Goal: Communication & Community: Ask a question

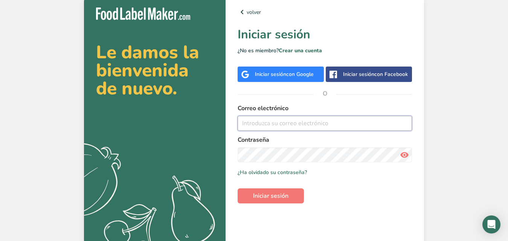
click at [304, 127] on input "email" at bounding box center [324, 123] width 174 height 15
type input "[EMAIL_ADDRESS][DOMAIN_NAME]"
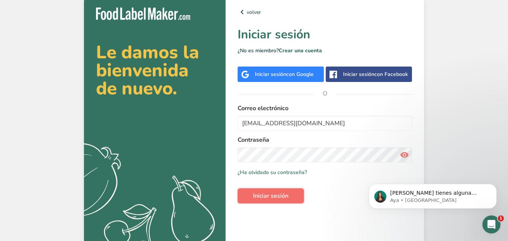
click at [264, 196] on span "Iniciar sesión" at bounding box center [270, 196] width 35 height 9
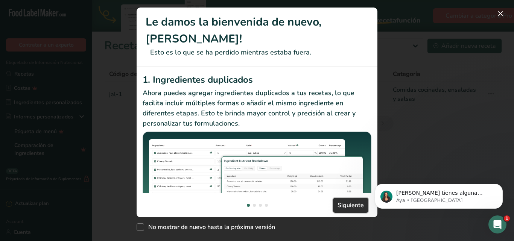
click at [348, 201] on span "Siguiente" at bounding box center [351, 205] width 26 height 9
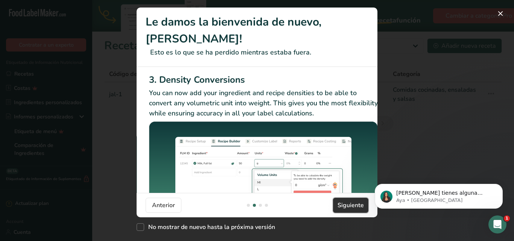
click at [348, 201] on span "Siguiente" at bounding box center [351, 205] width 26 height 9
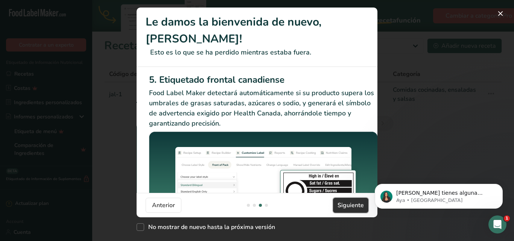
click at [348, 201] on span "Siguiente" at bounding box center [351, 205] width 26 height 9
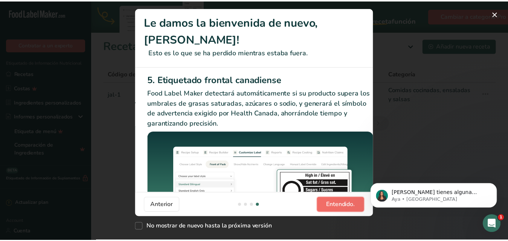
scroll to position [0, 716]
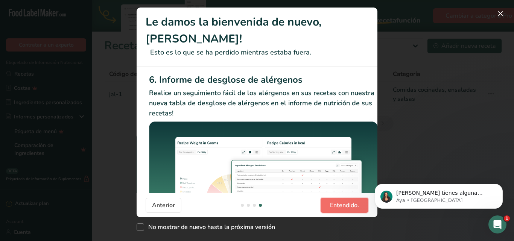
click at [348, 201] on span "Entendido." at bounding box center [344, 205] width 29 height 9
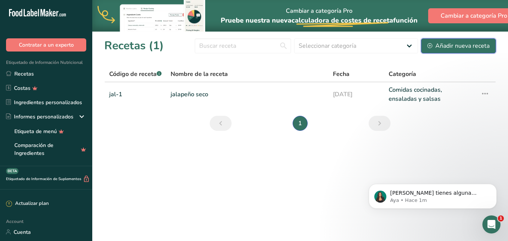
click at [465, 43] on div "Añadir nueva receta" at bounding box center [458, 45] width 62 height 9
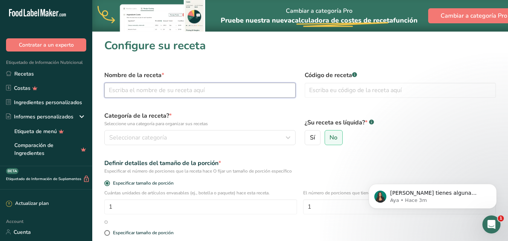
click at [166, 93] on input "text" at bounding box center [199, 90] width 191 height 15
type input "Asa-1"
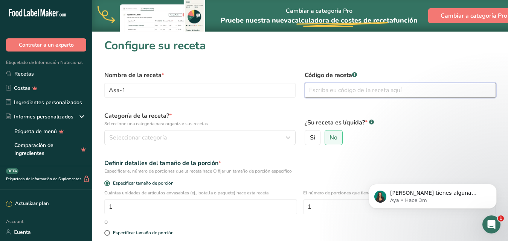
click at [310, 87] on input "text" at bounding box center [399, 90] width 191 height 15
type input "Asa-1"
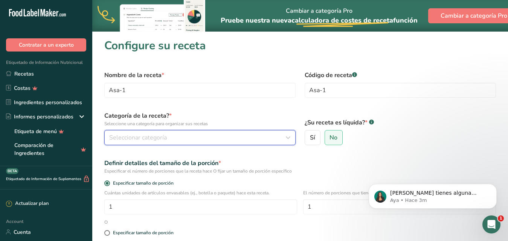
click at [288, 137] on icon "button" at bounding box center [287, 138] width 9 height 14
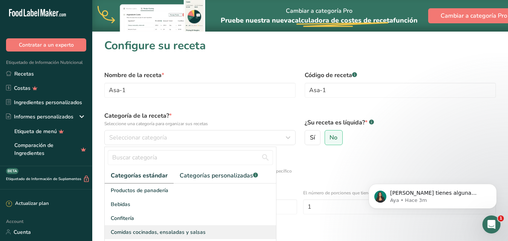
click at [160, 230] on span "Comidas cocinadas, ensaladas y salsas" at bounding box center [158, 232] width 95 height 8
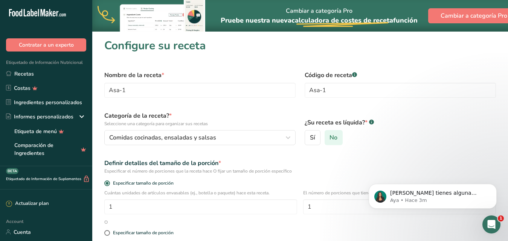
click at [335, 137] on span "No" at bounding box center [333, 138] width 8 height 8
click at [330, 137] on input "No" at bounding box center [327, 137] width 5 height 5
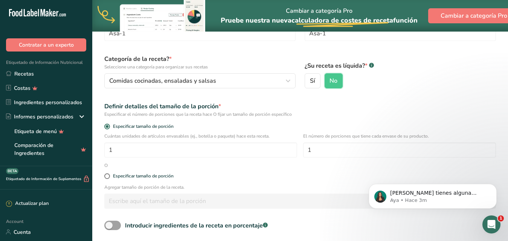
scroll to position [60, 0]
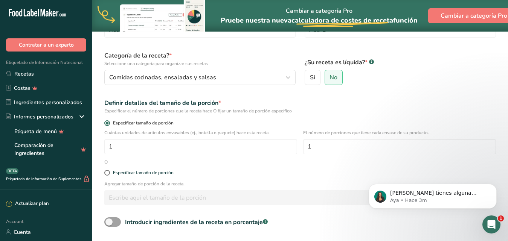
click at [108, 124] on span at bounding box center [107, 123] width 6 height 6
click at [108, 124] on input "Especificar tamaño de porción" at bounding box center [106, 123] width 5 height 5
click at [490, 224] on icon "Abrir Intercom Messenger" at bounding box center [490, 224] width 12 height 12
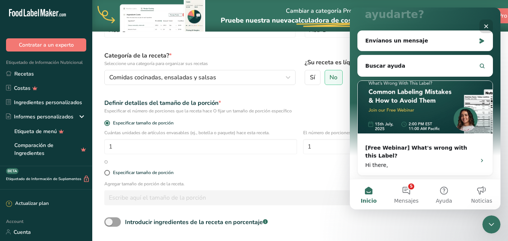
scroll to position [79, 0]
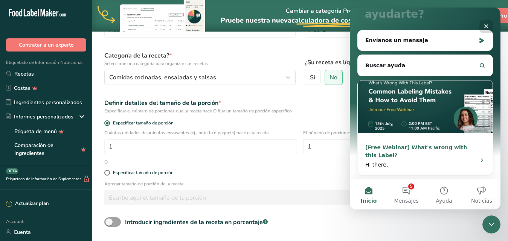
click at [430, 147] on div "[Free Webinar] What's wrong with this Label?" at bounding box center [418, 152] width 106 height 16
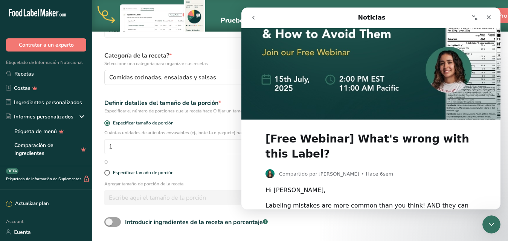
scroll to position [53, 0]
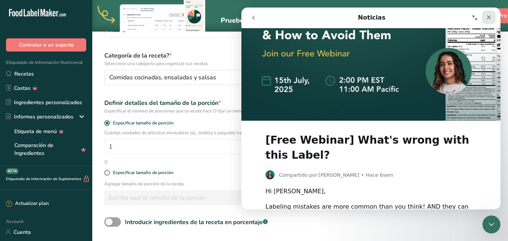
click at [487, 18] on icon "Cerrar" at bounding box center [488, 17] width 6 height 6
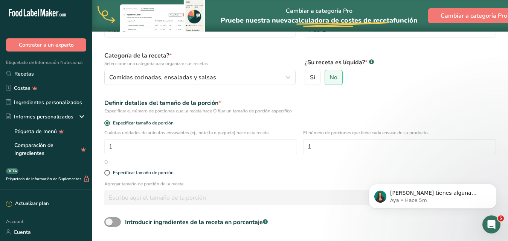
scroll to position [0, 0]
click at [490, 222] on icon "Abrir Intercom Messenger" at bounding box center [490, 224] width 12 height 12
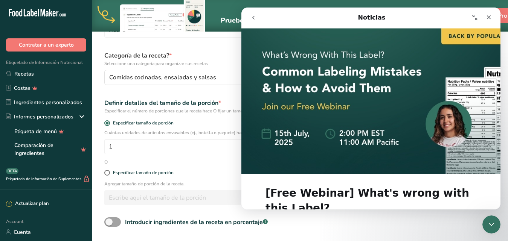
click at [470, 18] on button "Contraer ventana" at bounding box center [474, 18] width 14 height 14
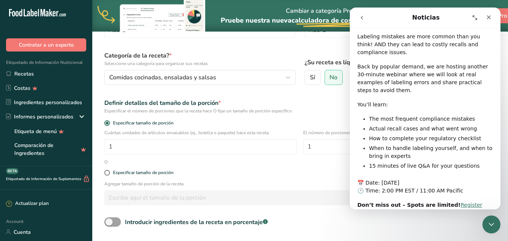
scroll to position [161, 0]
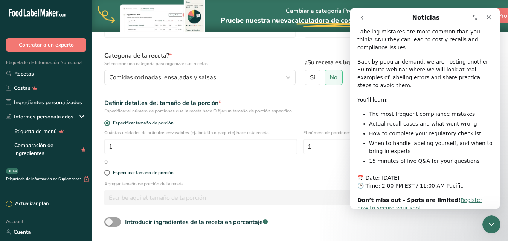
click at [363, 16] on icon "go back" at bounding box center [362, 18] width 6 height 6
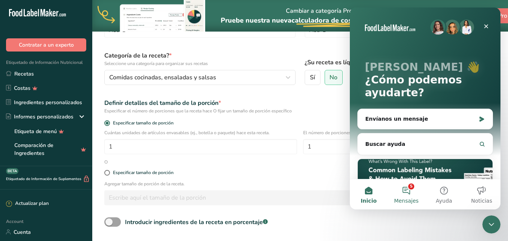
click at [409, 189] on button "5 Mensajes" at bounding box center [406, 195] width 38 height 30
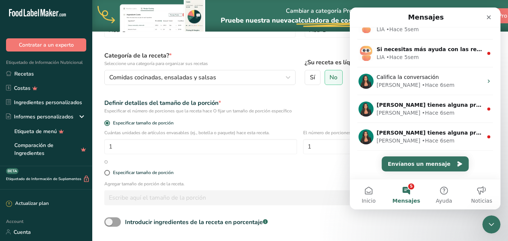
scroll to position [46, 0]
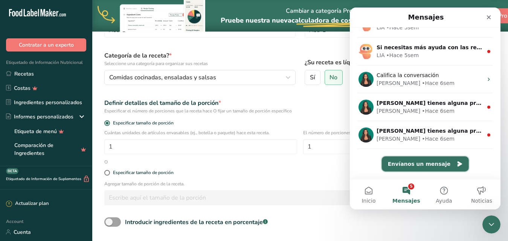
click at [431, 163] on button "Envíanos un mensaje" at bounding box center [425, 164] width 87 height 15
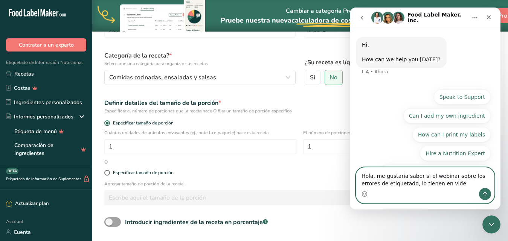
type textarea "Hola, me gustaria saber si el webinar sobre los errores de etiquetado, lo tiene…"
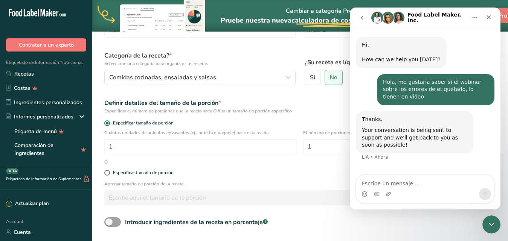
scroll to position [8, 0]
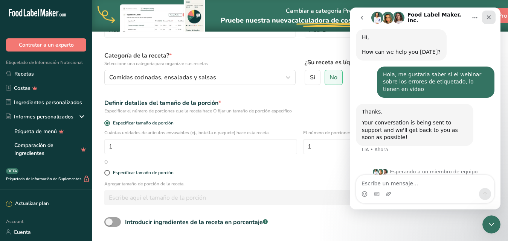
click at [488, 18] on icon "Cerrar" at bounding box center [489, 17] width 4 height 4
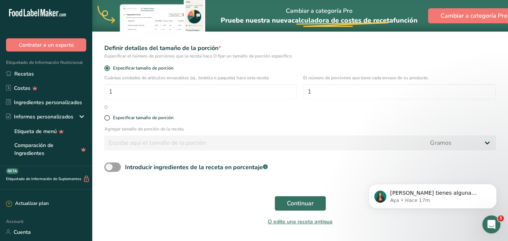
scroll to position [120, 0]
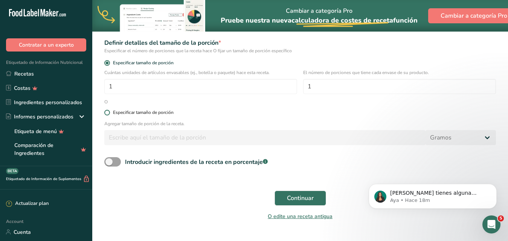
click at [107, 112] on span at bounding box center [107, 113] width 6 height 6
click at [107, 112] on input "Especificar tamaño de porción" at bounding box center [106, 112] width 5 height 5
radio input "true"
radio input "false"
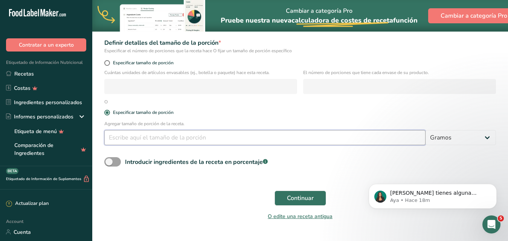
click at [135, 139] on input "number" at bounding box center [264, 137] width 321 height 15
type input "100"
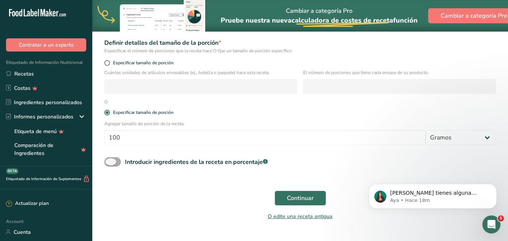
click at [120, 162] on span at bounding box center [112, 161] width 17 height 9
click at [109, 162] on input "Introducir ingredientes de la receta en porcentaje .a-a{fill:#347362;}.b-a{fill…" at bounding box center [106, 162] width 5 height 5
checkbox input "true"
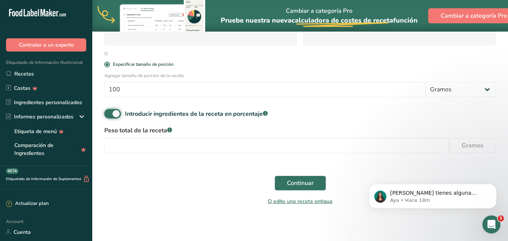
scroll to position [169, 0]
click at [115, 142] on input "number" at bounding box center [276, 144] width 345 height 15
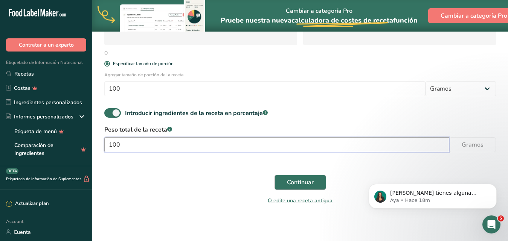
type input "100"
click at [301, 180] on span "Continuar" at bounding box center [300, 182] width 27 height 9
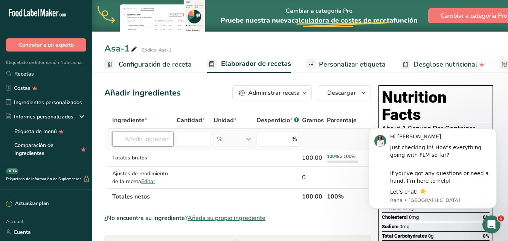
click at [151, 141] on input "text" at bounding box center [142, 139] width 61 height 15
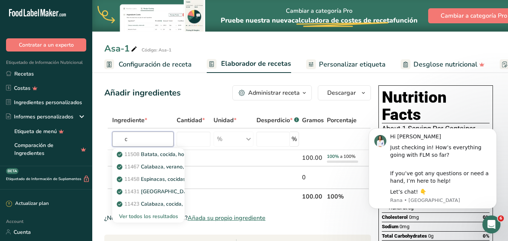
type input "c"
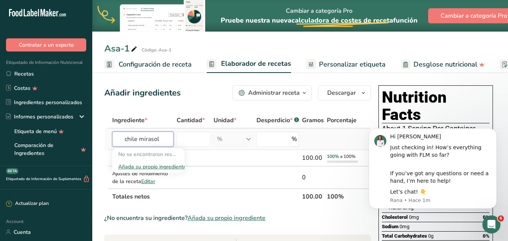
type input "chile mirasol"
click at [152, 167] on div "Añada su propio ingrediente" at bounding box center [148, 167] width 60 height 8
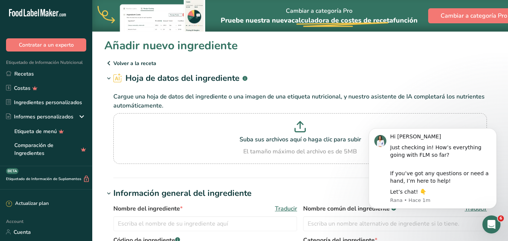
click at [120, 61] on p "Volver a la receta" at bounding box center [299, 63] width 391 height 9
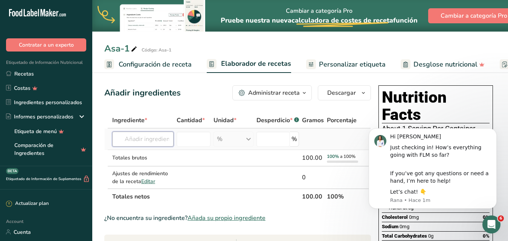
click at [149, 142] on input "text" at bounding box center [142, 139] width 61 height 15
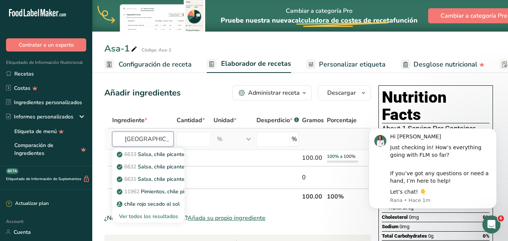
type input "[GEOGRAPHIC_DATA]"
click at [151, 216] on div "Ver todos los resultados" at bounding box center [148, 217] width 60 height 8
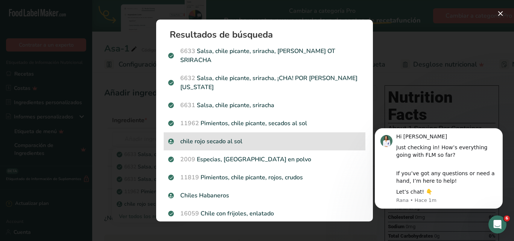
click at [220, 137] on p "chile rojo secado al sol" at bounding box center [264, 141] width 193 height 9
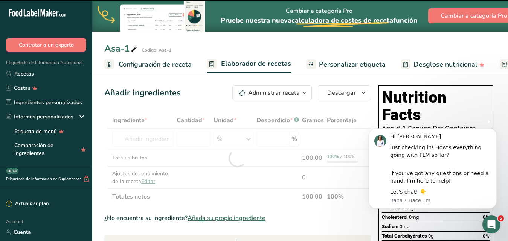
type input "0"
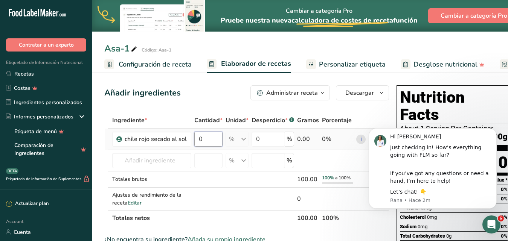
click at [211, 136] on input "0" at bounding box center [208, 139] width 28 height 15
type input "71"
click at [265, 142] on div "Ingrediente * Cantidad * Unidad * Desperdicio * .a-a{fill:#347362;}.b-a{fill:#f…" at bounding box center [246, 170] width 285 height 114
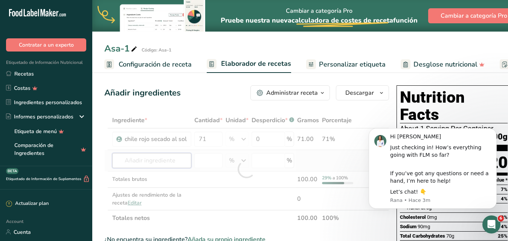
click at [164, 163] on div "Ingrediente * Cantidad * Unidad * Desperdicio * .a-a{fill:#347362;}.b-a{fill:#f…" at bounding box center [246, 170] width 285 height 114
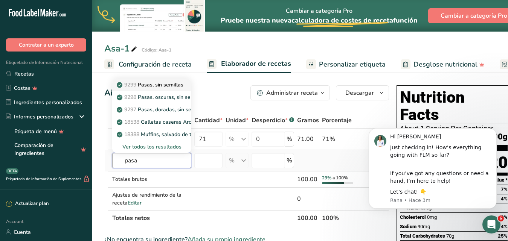
type input "pasa"
click at [169, 85] on p "9299 Pasas, sin semillas" at bounding box center [150, 85] width 65 height 8
type input "Raisins, seeded"
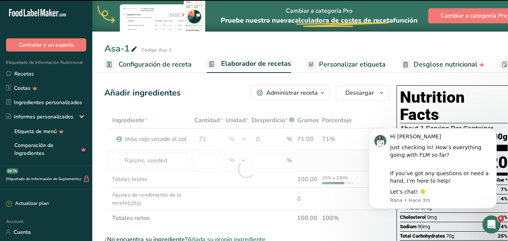
type input "0"
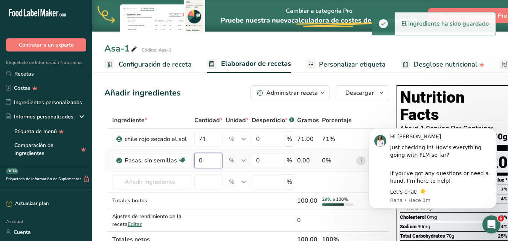
click at [210, 161] on input "0" at bounding box center [208, 160] width 28 height 15
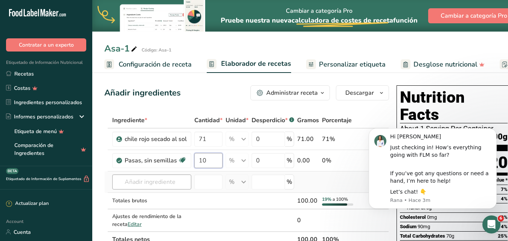
type input "10"
click at [169, 184] on div "Ingrediente * Cantidad * Unidad * Desperdicio * .a-a{fill:#347362;}.b-a{fill:#f…" at bounding box center [246, 180] width 285 height 135
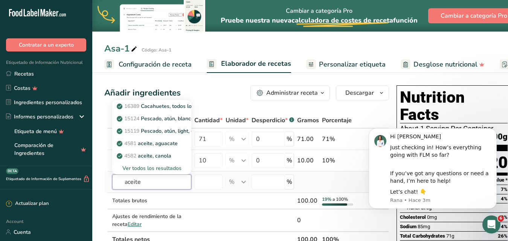
type input "aceite"
click at [161, 168] on div "Ver todos los resultados" at bounding box center [151, 168] width 67 height 8
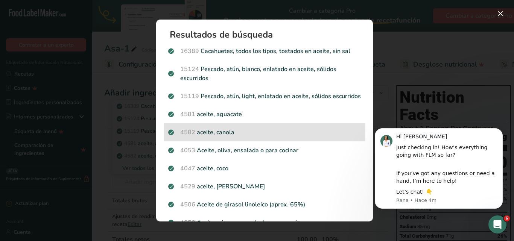
click at [215, 137] on p "4582 aceite, canola" at bounding box center [264, 132] width 193 height 9
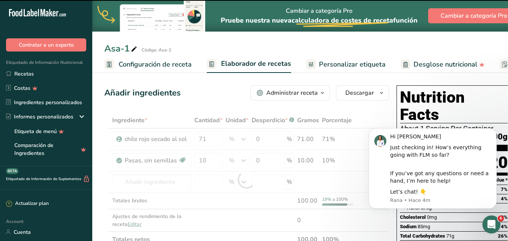
type input "0"
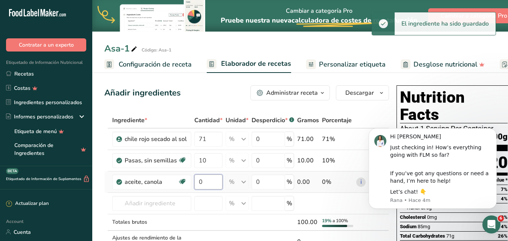
click at [211, 183] on input "0" at bounding box center [208, 182] width 28 height 15
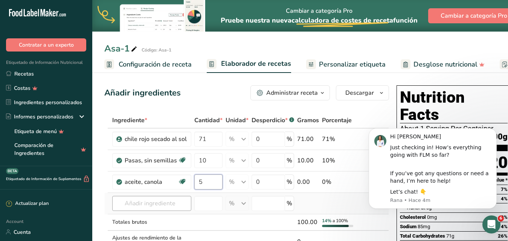
type input "5"
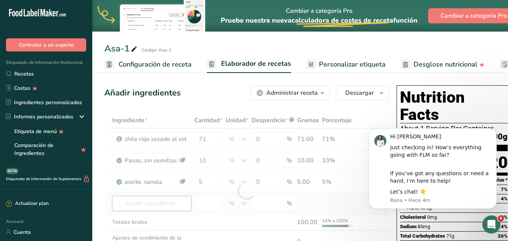
click at [147, 203] on div "Ingrediente * Cantidad * Unidad * Desperdicio * .a-a{fill:#347362;}.b-a{fill:#f…" at bounding box center [246, 191] width 285 height 157
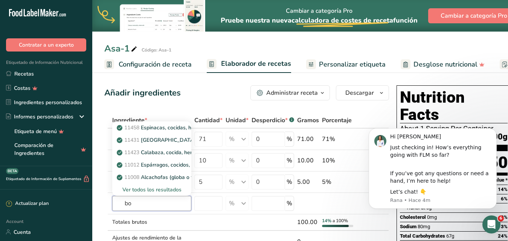
type input "b"
type input "pan"
click at [145, 188] on div "Ver todos los resultados" at bounding box center [151, 190] width 67 height 8
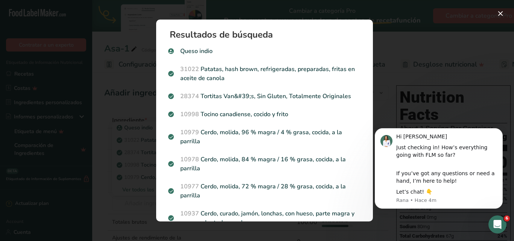
click html "Hi [PERSON_NAME] Just checking in! How’s everything going with FLM so far? If y…"
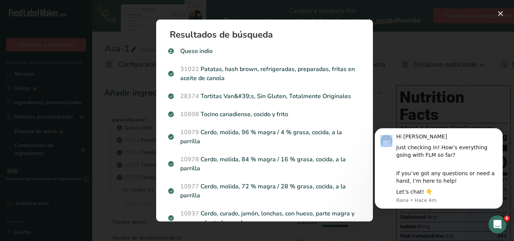
click html "Hi [PERSON_NAME] Just checking in! How’s everything going with FLM so far? If y…"
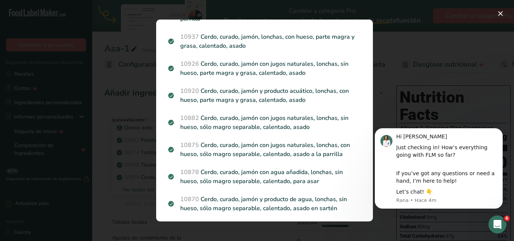
click html "Hi [PERSON_NAME] Just checking in! How’s everything going with FLM so far? If y…"
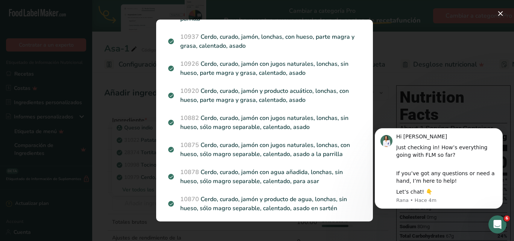
click html "Hi [PERSON_NAME] Just checking in! How’s everything going with FLM so far? If y…"
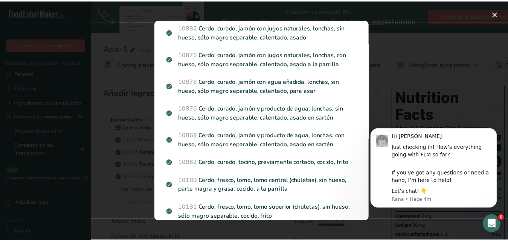
scroll to position [0, 0]
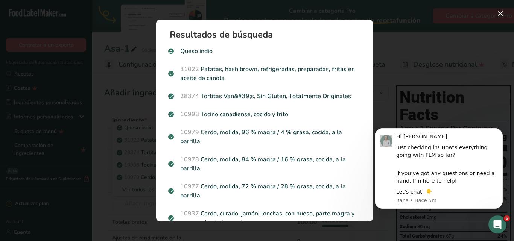
click at [59, 75] on div "Search results modal" at bounding box center [257, 120] width 514 height 241
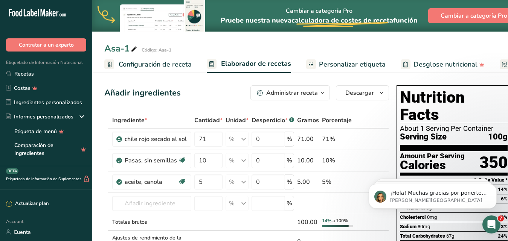
scroll to position [49, 0]
click at [127, 205] on input "text" at bounding box center [151, 203] width 79 height 15
paste input "sliced bread"
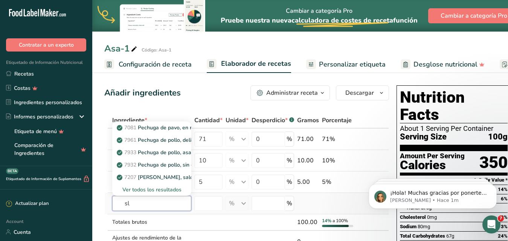
type input "s"
type input "pan"
click at [145, 188] on div "Ver todos los resultados" at bounding box center [151, 190] width 67 height 8
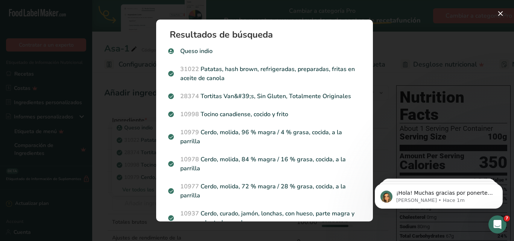
click at [35, 108] on div "Search results modal" at bounding box center [257, 120] width 514 height 241
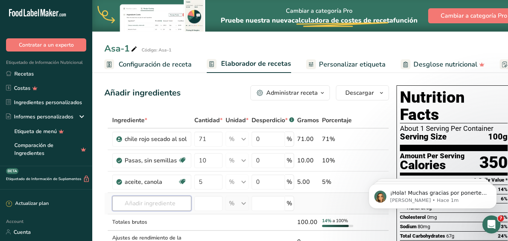
click at [128, 207] on input "text" at bounding box center [151, 203] width 79 height 15
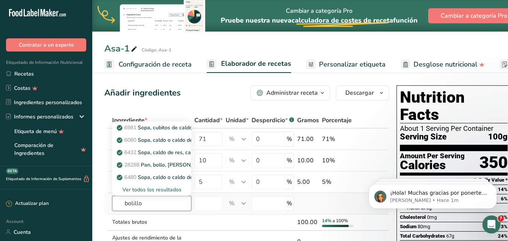
type input "bolillo"
click at [151, 189] on div "Ver todos los resultados" at bounding box center [151, 190] width 67 height 8
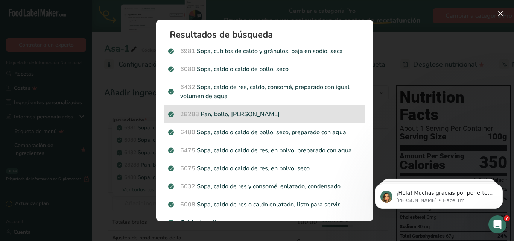
click at [237, 115] on p "28288 Pan, bollo, [GEOGRAPHIC_DATA][PERSON_NAME]" at bounding box center [264, 114] width 193 height 9
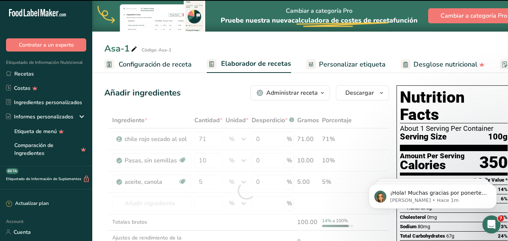
scroll to position [78, 0]
type input "0"
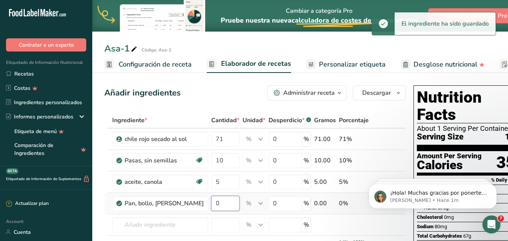
click at [228, 207] on input "0" at bounding box center [225, 203] width 28 height 15
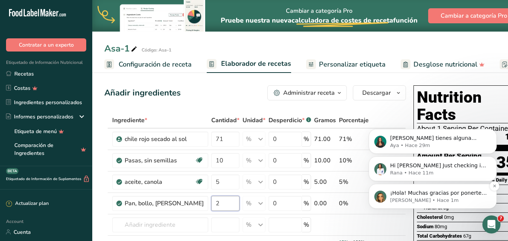
scroll to position [49, 0]
type input "2"
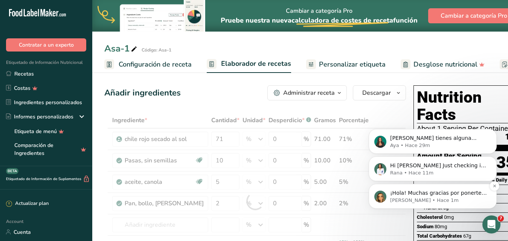
click at [412, 196] on p "¡Hola! Muchas gracias por ponerte en contacto con Food Label Maker. Te saluda […" at bounding box center [438, 194] width 97 height 8
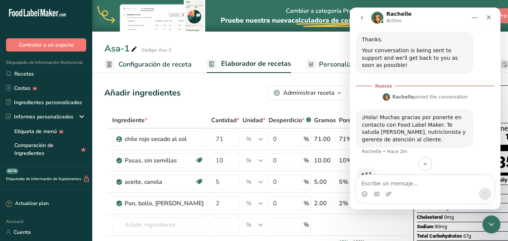
scroll to position [90, 0]
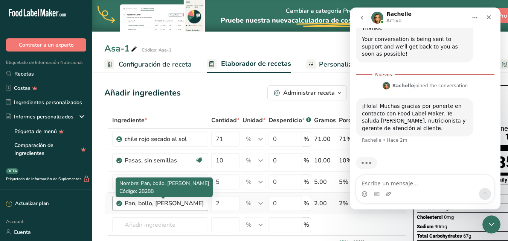
click at [183, 204] on div "Pan, bollo, [PERSON_NAME]" at bounding box center [164, 203] width 79 height 9
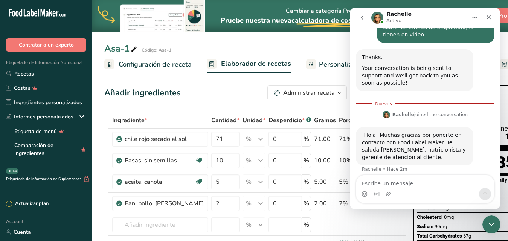
scroll to position [15, 0]
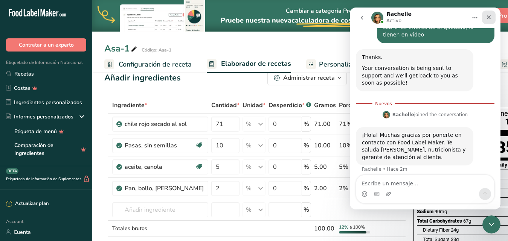
click at [488, 17] on icon "Cerrar" at bounding box center [488, 17] width 6 height 6
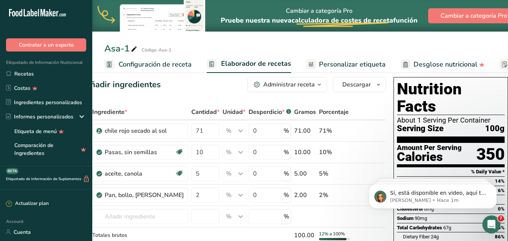
scroll to position [0, 0]
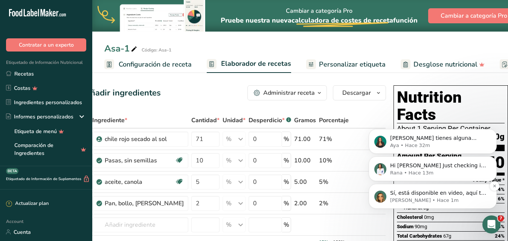
click at [434, 196] on p "Sí, está disponible en video, aquí te dejo el link: [URL][DOMAIN_NAME]" at bounding box center [438, 194] width 97 height 8
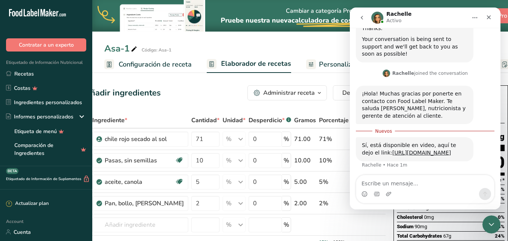
scroll to position [93, 0]
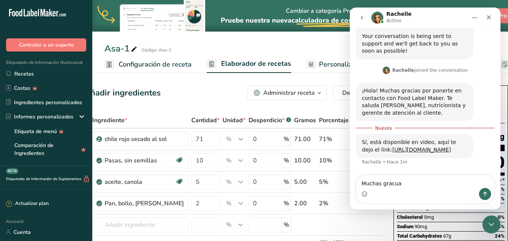
type textarea "Muchas gracuas"
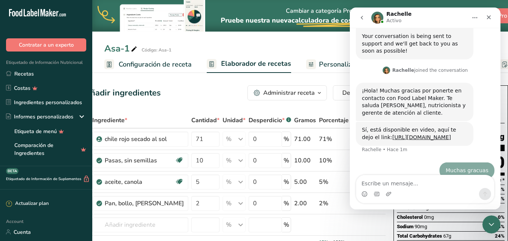
scroll to position [103, 0]
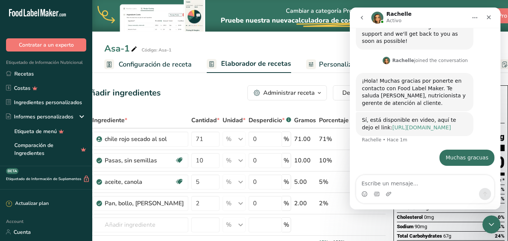
click at [448, 126] on link "[URL][DOMAIN_NAME]" at bounding box center [421, 128] width 59 height 6
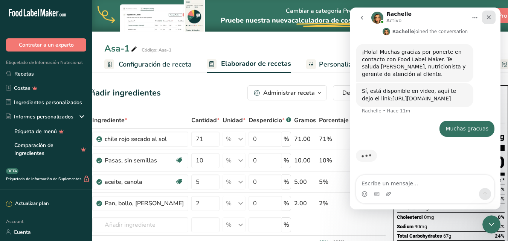
click at [489, 19] on icon "Cerrar" at bounding box center [488, 17] width 6 height 6
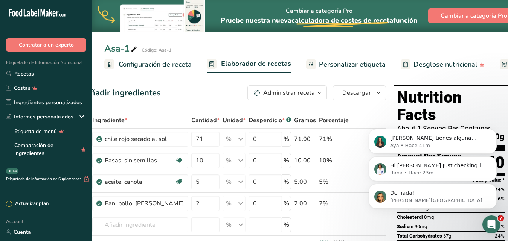
scroll to position [162, 0]
click at [436, 139] on p "[PERSON_NAME] tienes alguna pregunta no dudes en consultarnos. ¡Estamos aquí pa…" at bounding box center [438, 139] width 97 height 8
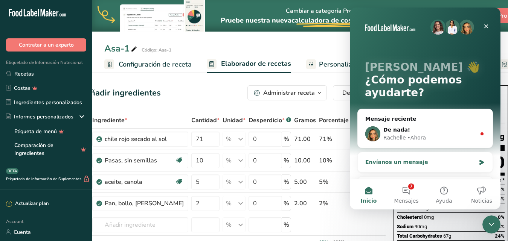
click at [460, 157] on div "Envíanos un mensaje" at bounding box center [425, 162] width 135 height 20
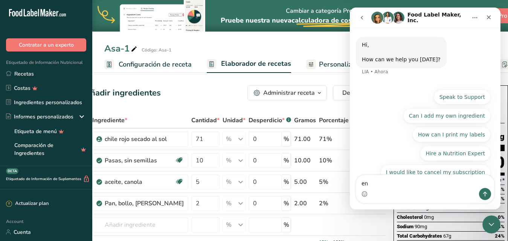
type textarea "e"
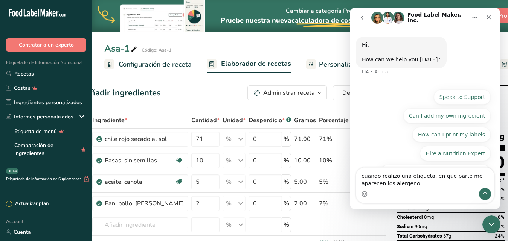
type textarea "cuando realizo una etiqueta, en que parte me aparecen los alergenos"
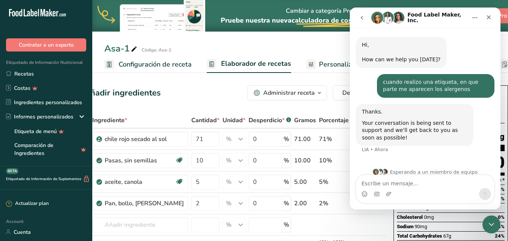
scroll to position [8, 0]
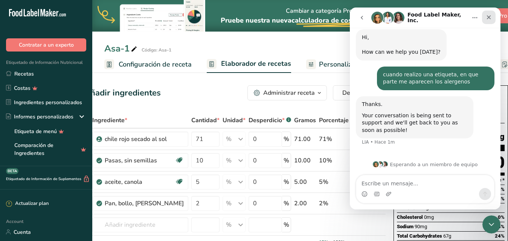
click at [485, 18] on div "Cerrar" at bounding box center [489, 18] width 14 height 14
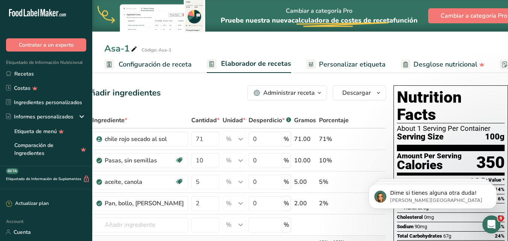
scroll to position [73, 0]
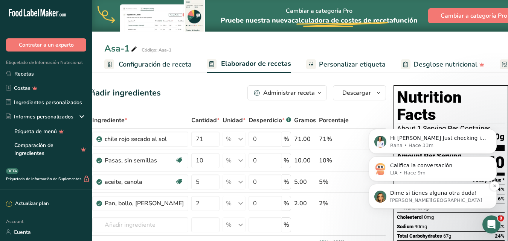
click at [417, 198] on p "[PERSON_NAME][GEOGRAPHIC_DATA]" at bounding box center [438, 200] width 97 height 7
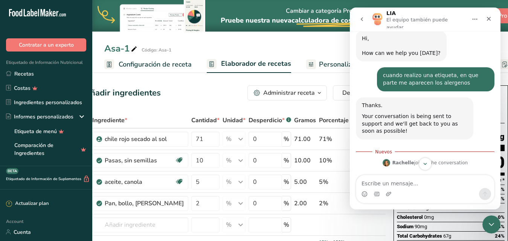
scroll to position [85, 0]
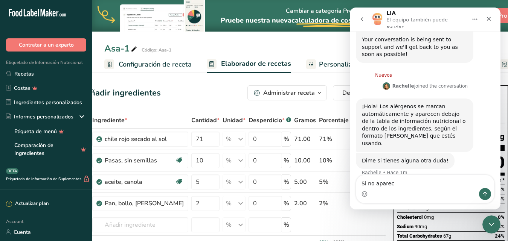
type textarea "Si no aparece"
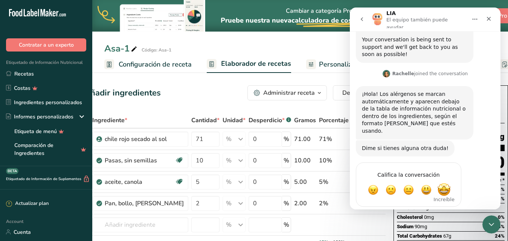
click at [443, 183] on span "Increíble" at bounding box center [444, 190] width 14 height 14
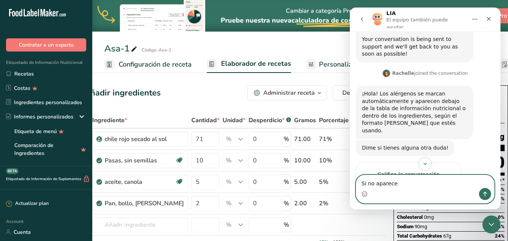
click at [400, 183] on textarea "Si no aparece" at bounding box center [425, 181] width 138 height 13
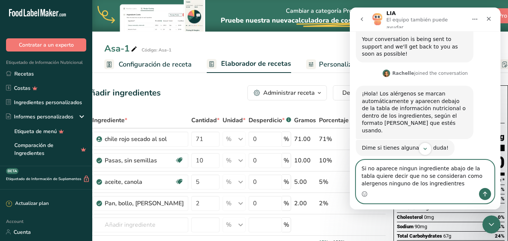
type textarea "Si no aparece ningun ingrediente abajo de la tabla quiere decir que no se consi…"
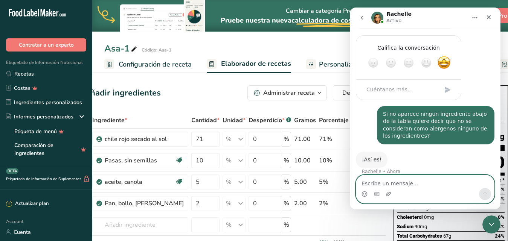
scroll to position [211, 0]
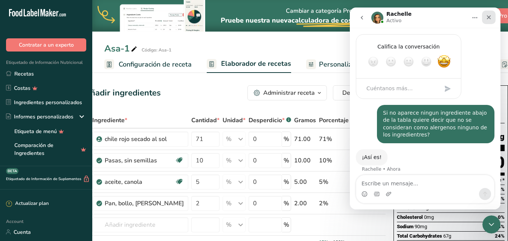
click at [488, 19] on icon "Cerrar" at bounding box center [488, 17] width 6 height 6
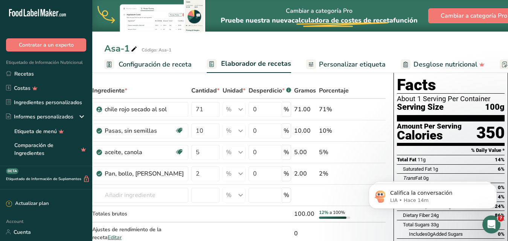
scroll to position [0, 0]
